Goal: Book appointment/travel/reservation

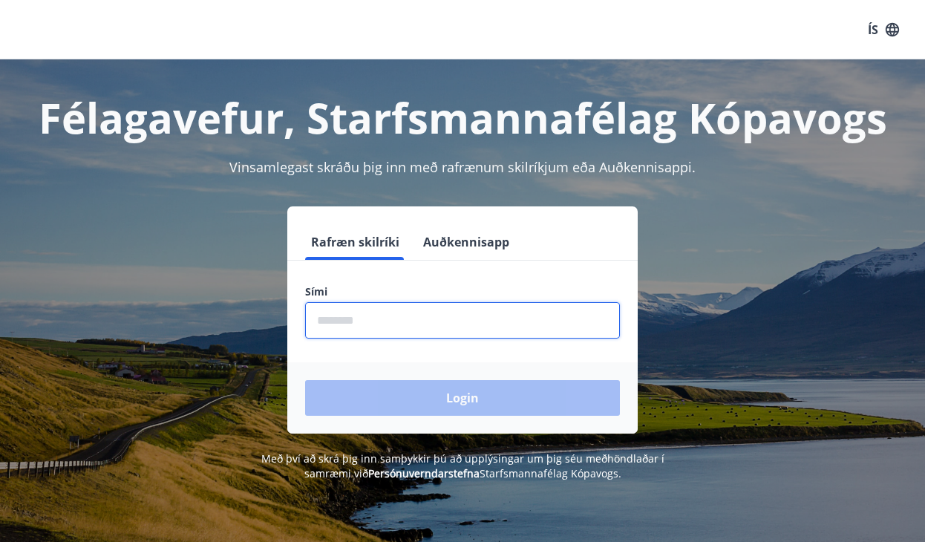
click at [365, 327] on input "phone" at bounding box center [462, 320] width 315 height 36
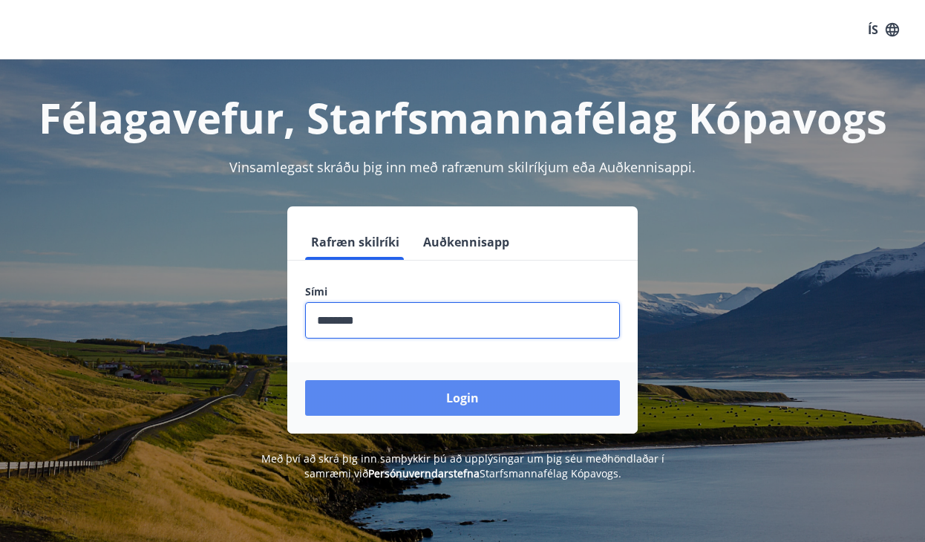
type input "********"
click at [411, 397] on button "Login" at bounding box center [462, 398] width 315 height 36
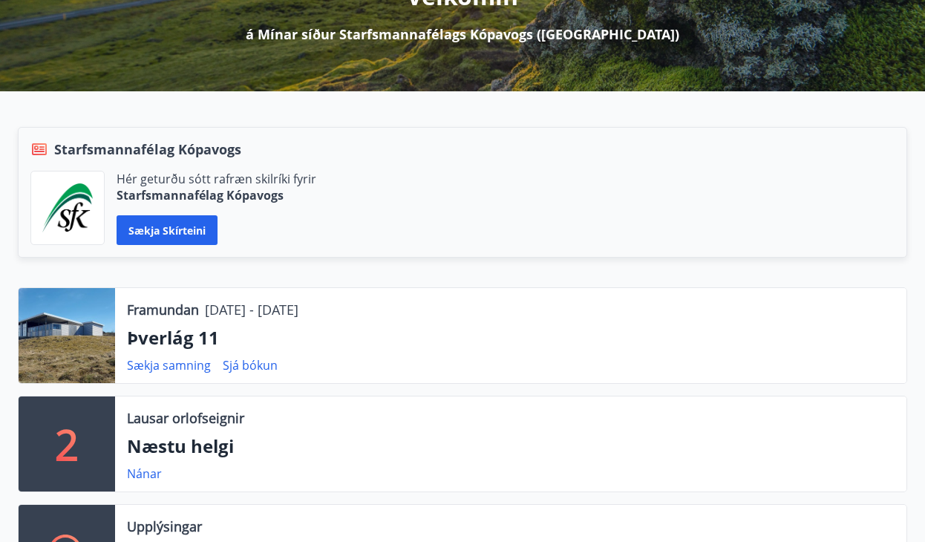
scroll to position [297, 0]
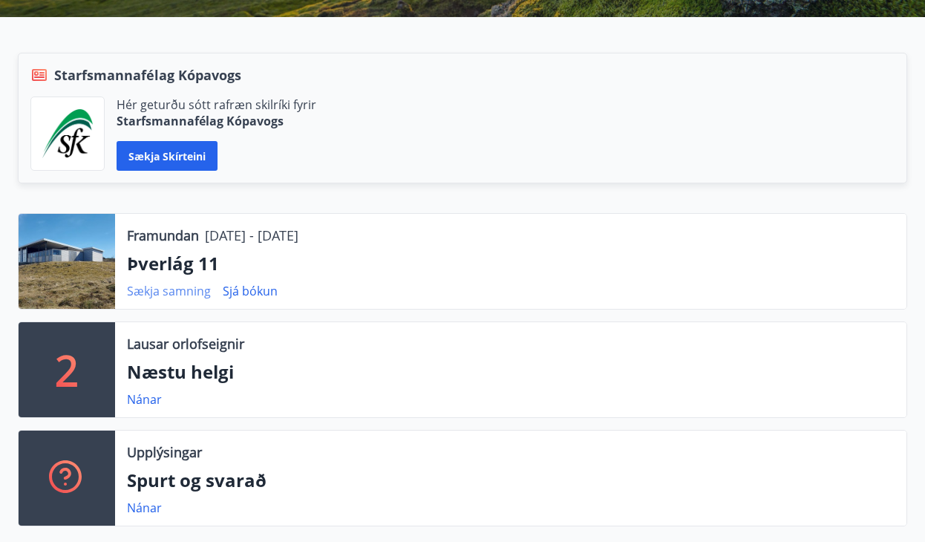
click at [211, 295] on link "Sækja samning" at bounding box center [169, 291] width 84 height 16
click at [148, 406] on link "Nánar" at bounding box center [144, 399] width 35 height 16
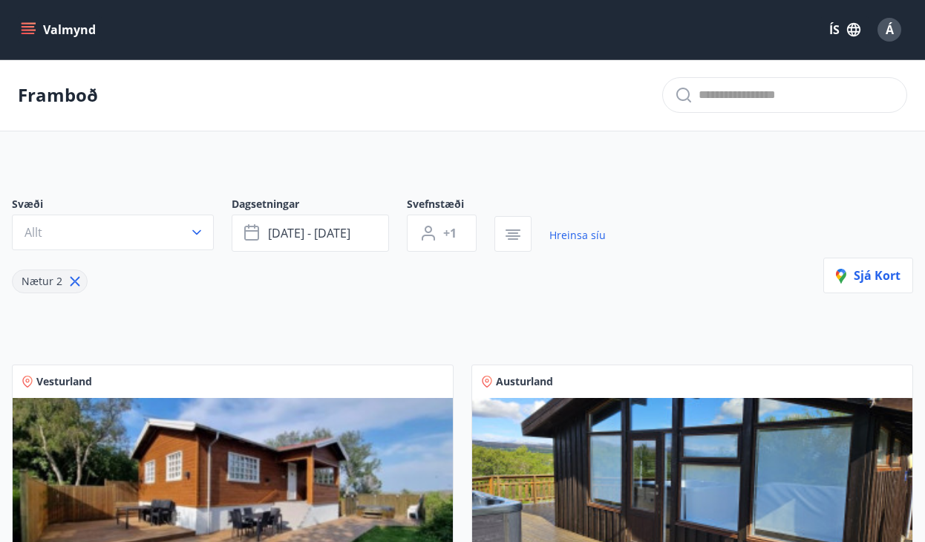
click at [24, 24] on icon "menu" at bounding box center [30, 23] width 16 height 1
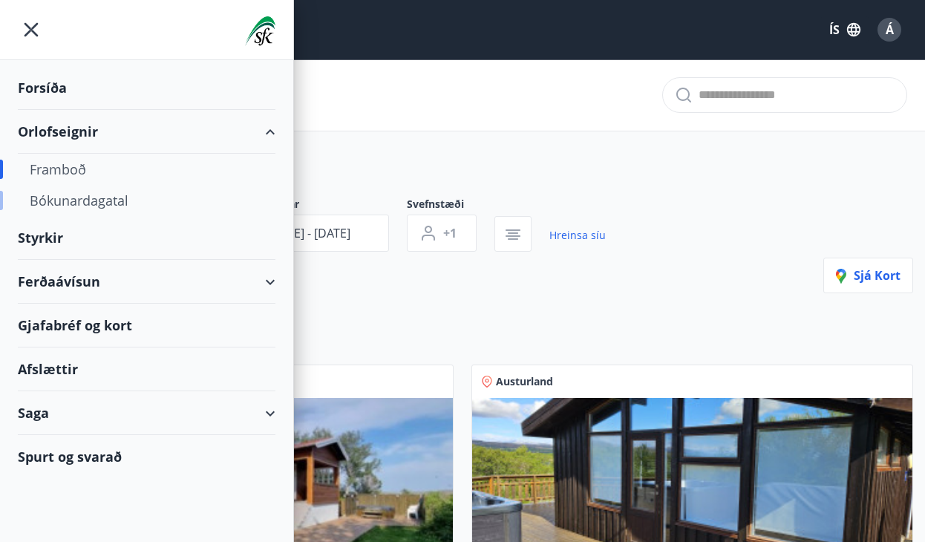
click at [74, 197] on div "Bókunardagatal" at bounding box center [147, 200] width 234 height 31
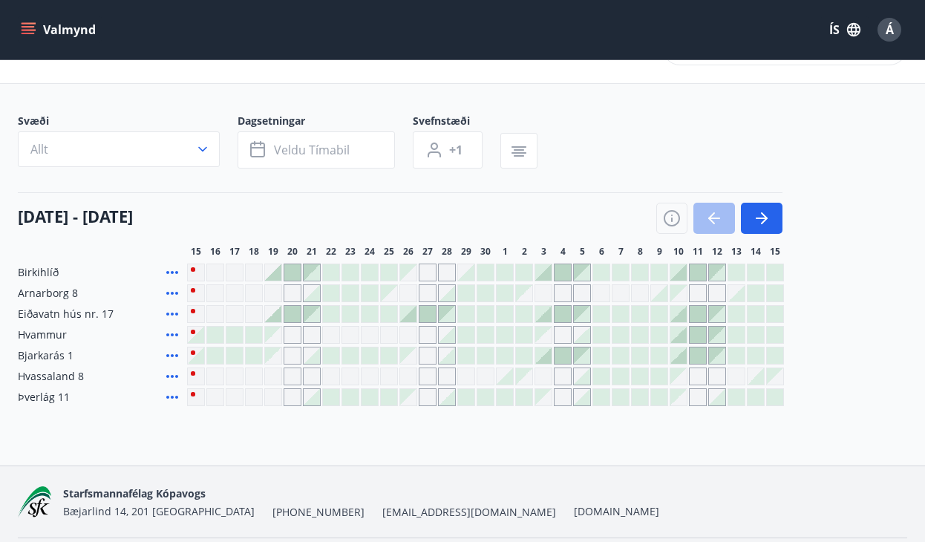
scroll to position [74, 0]
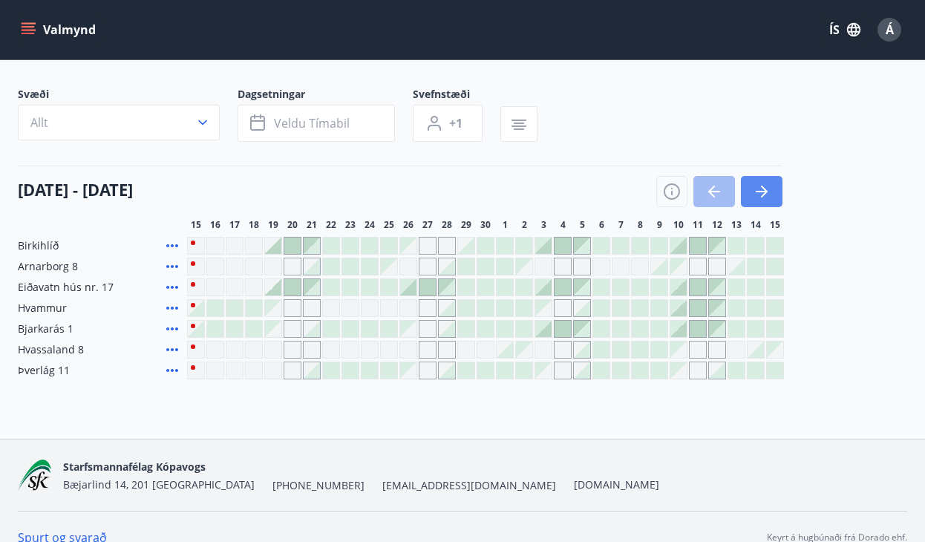
click at [764, 186] on icon "button" at bounding box center [764, 192] width 7 height 12
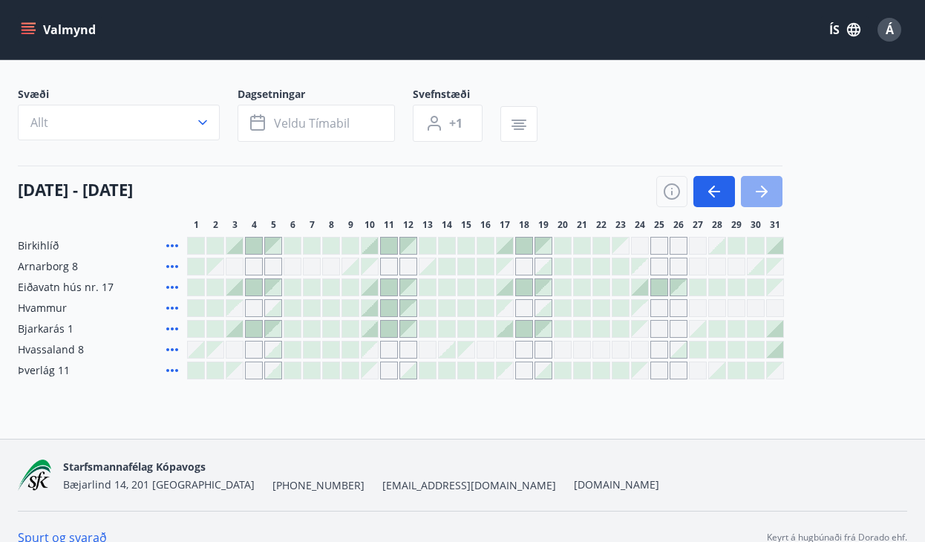
click at [764, 187] on icon "button" at bounding box center [764, 192] width 7 height 12
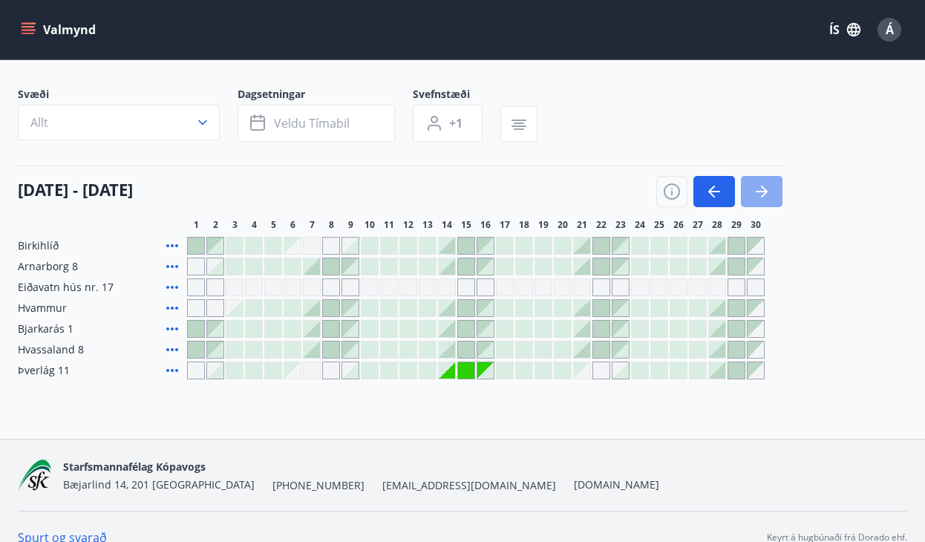
click at [764, 187] on icon "button" at bounding box center [764, 192] width 7 height 12
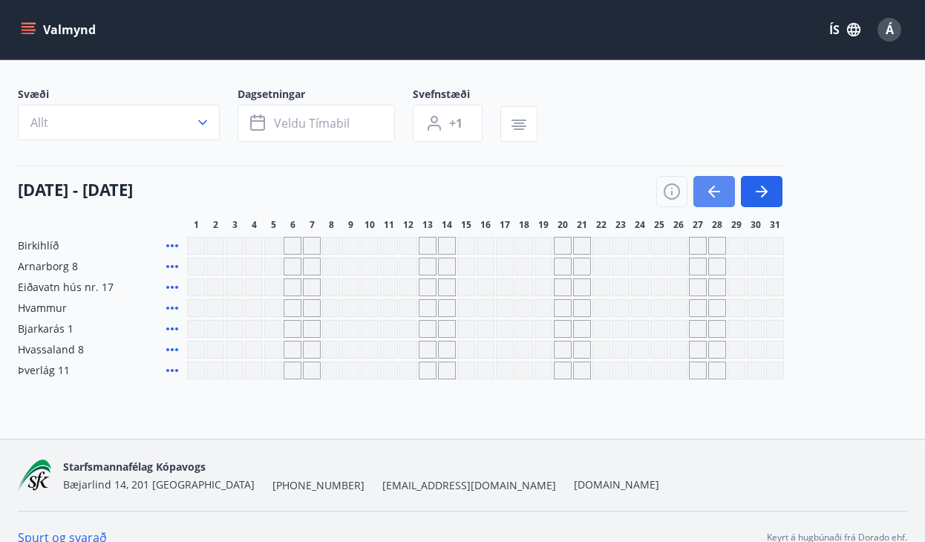
drag, startPoint x: 732, startPoint y: 177, endPoint x: 718, endPoint y: 183, distance: 16.0
click at [718, 183] on div at bounding box center [719, 191] width 126 height 31
click at [705, 183] on icon "button" at bounding box center [714, 192] width 18 height 18
